Goal: Task Accomplishment & Management: Use online tool/utility

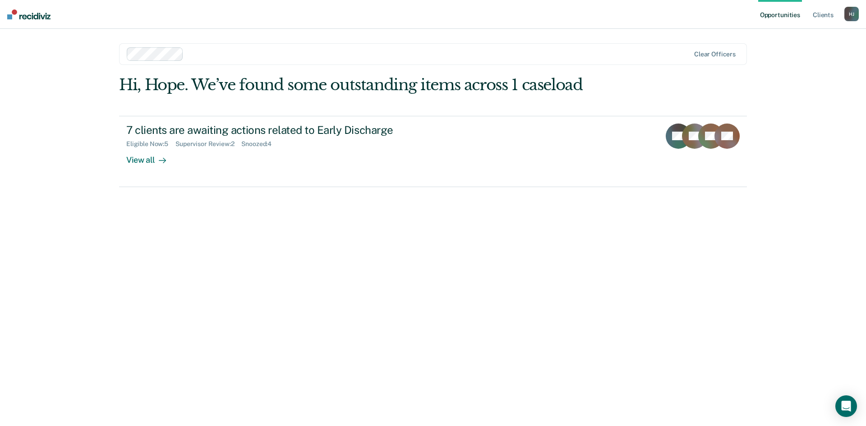
click at [334, 15] on nav "Opportunities Client s Hope [PERSON_NAME] Profile How it works Log Out" at bounding box center [433, 14] width 866 height 29
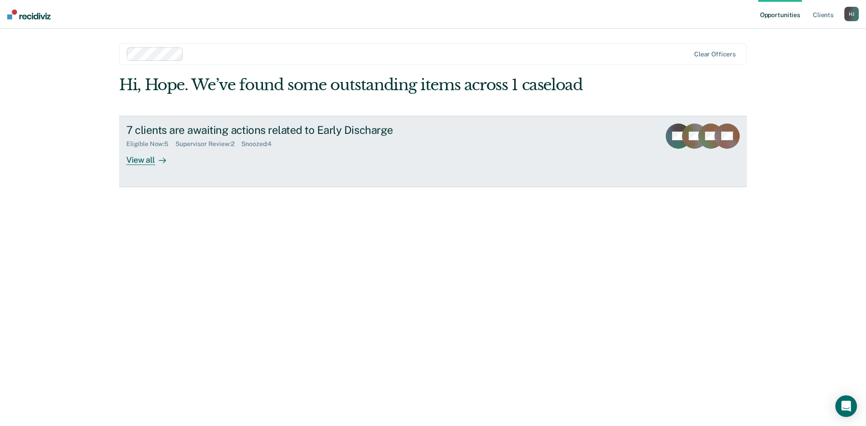
click at [138, 162] on div "View all" at bounding box center [151, 157] width 51 height 18
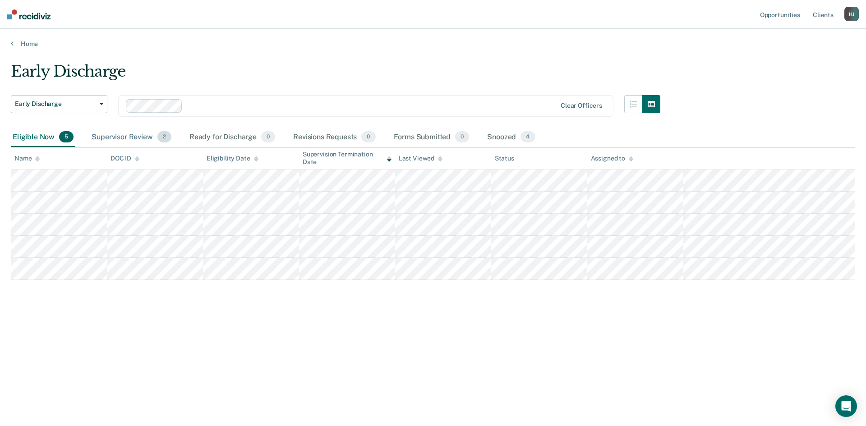
click at [123, 132] on div "Supervisor Review 2" at bounding box center [131, 138] width 83 height 20
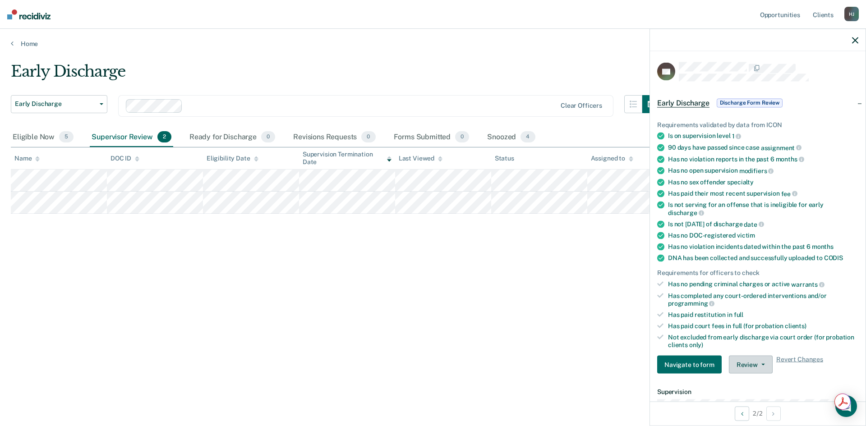
click at [746, 361] on button "Review" at bounding box center [751, 365] width 44 height 18
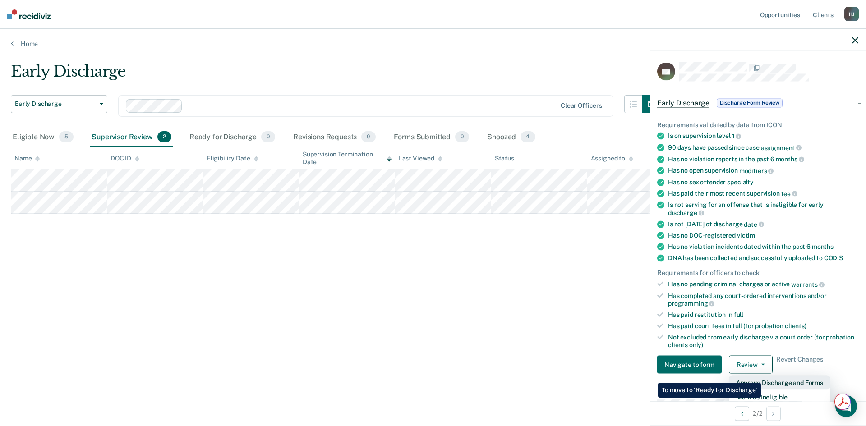
click at [762, 377] on button "Approve Discharge and Forms" at bounding box center [780, 383] width 102 height 14
